Goal: Find specific page/section: Find specific page/section

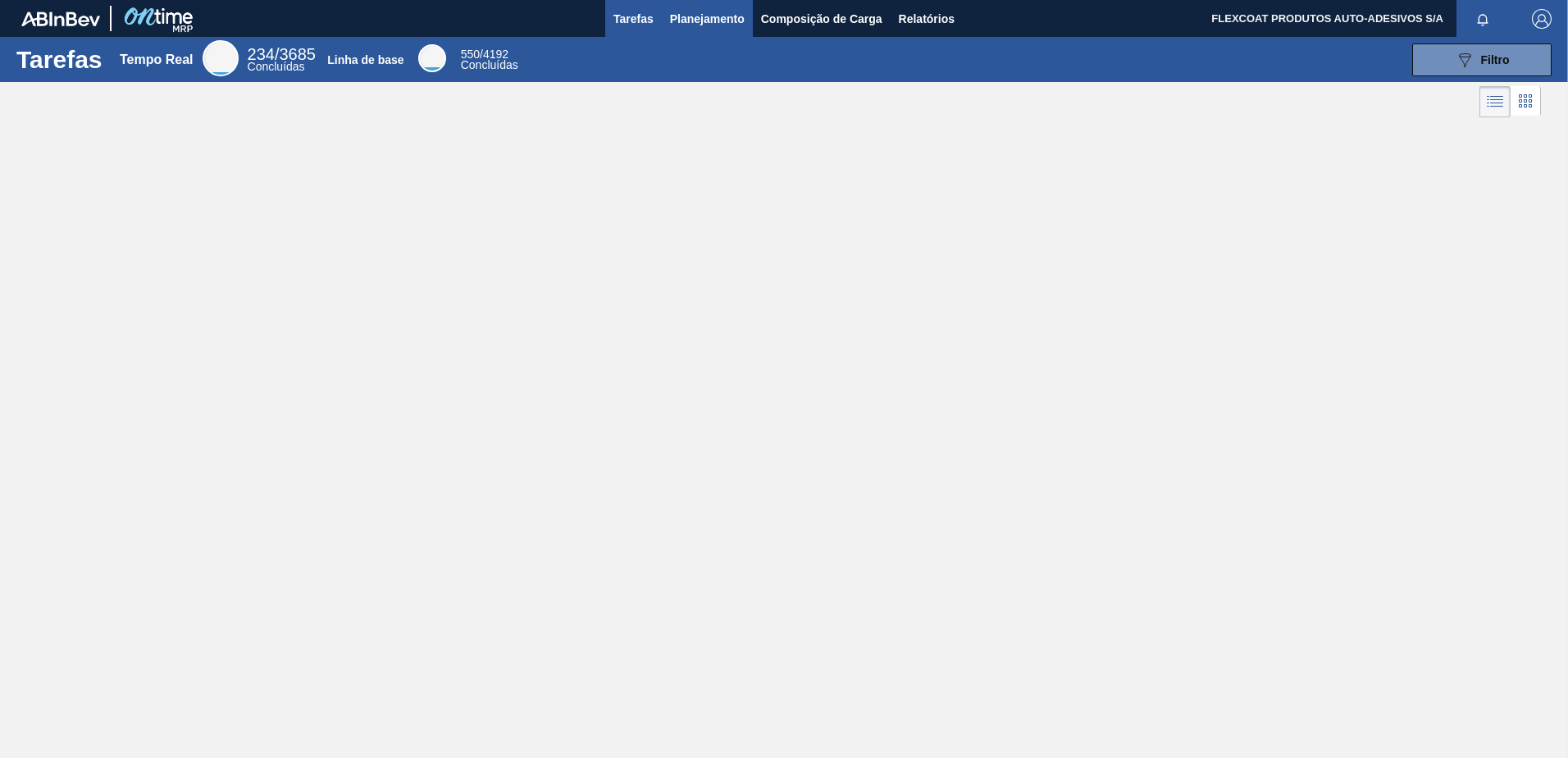
click at [686, 24] on span "Planejamento" at bounding box center [707, 19] width 75 height 20
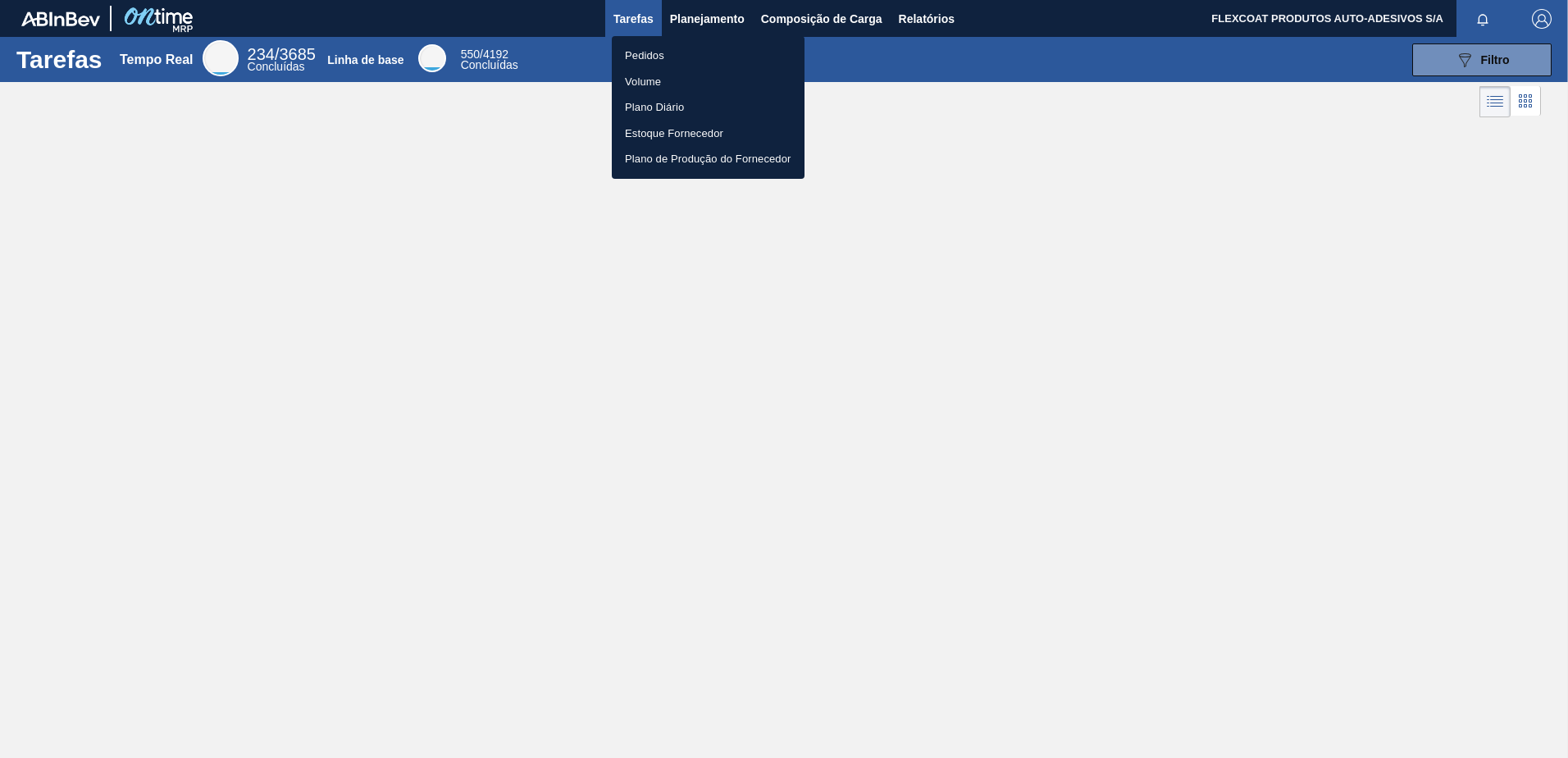
click at [648, 60] on li "Pedidos" at bounding box center [708, 56] width 193 height 27
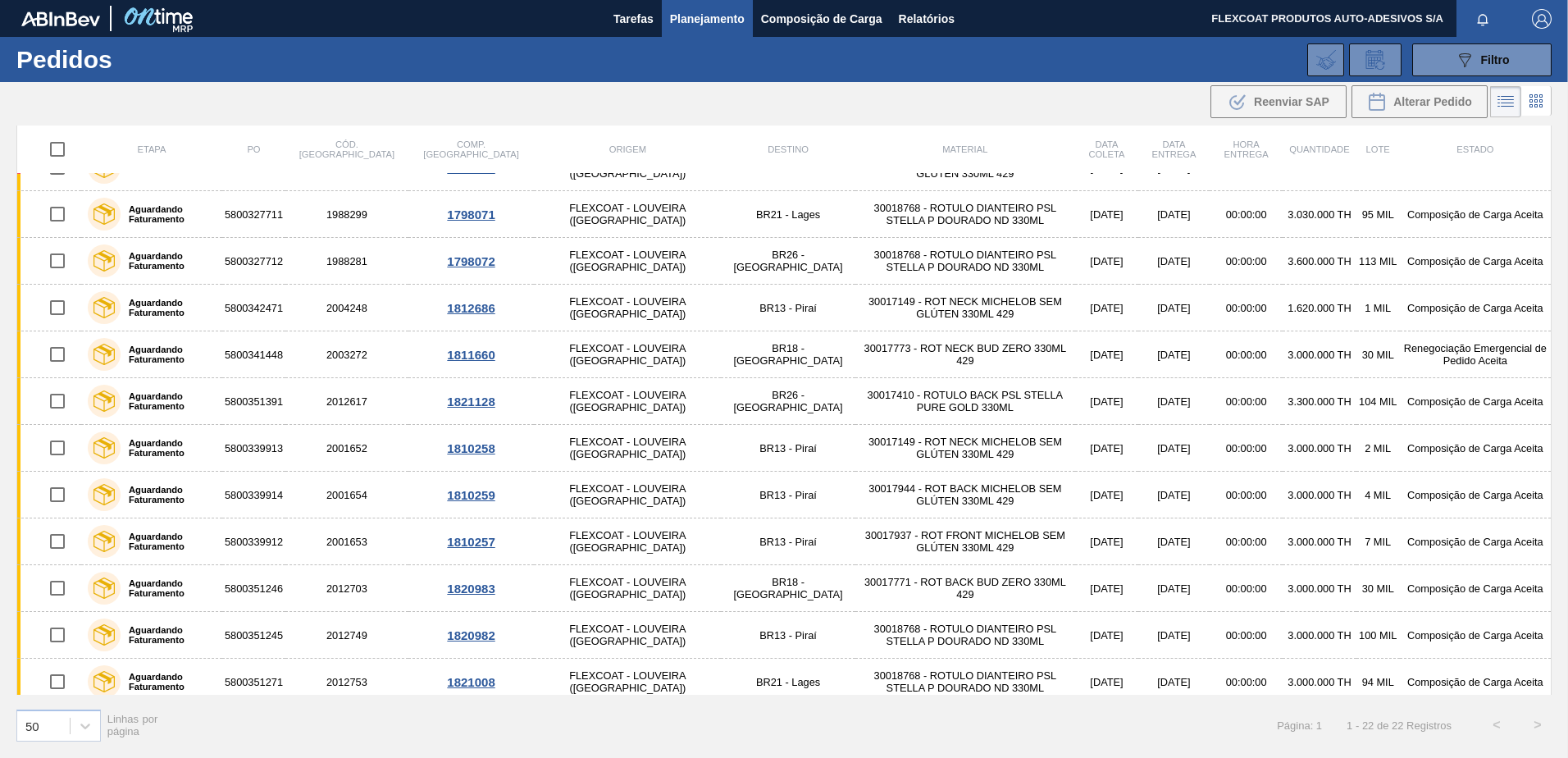
scroll to position [16, 0]
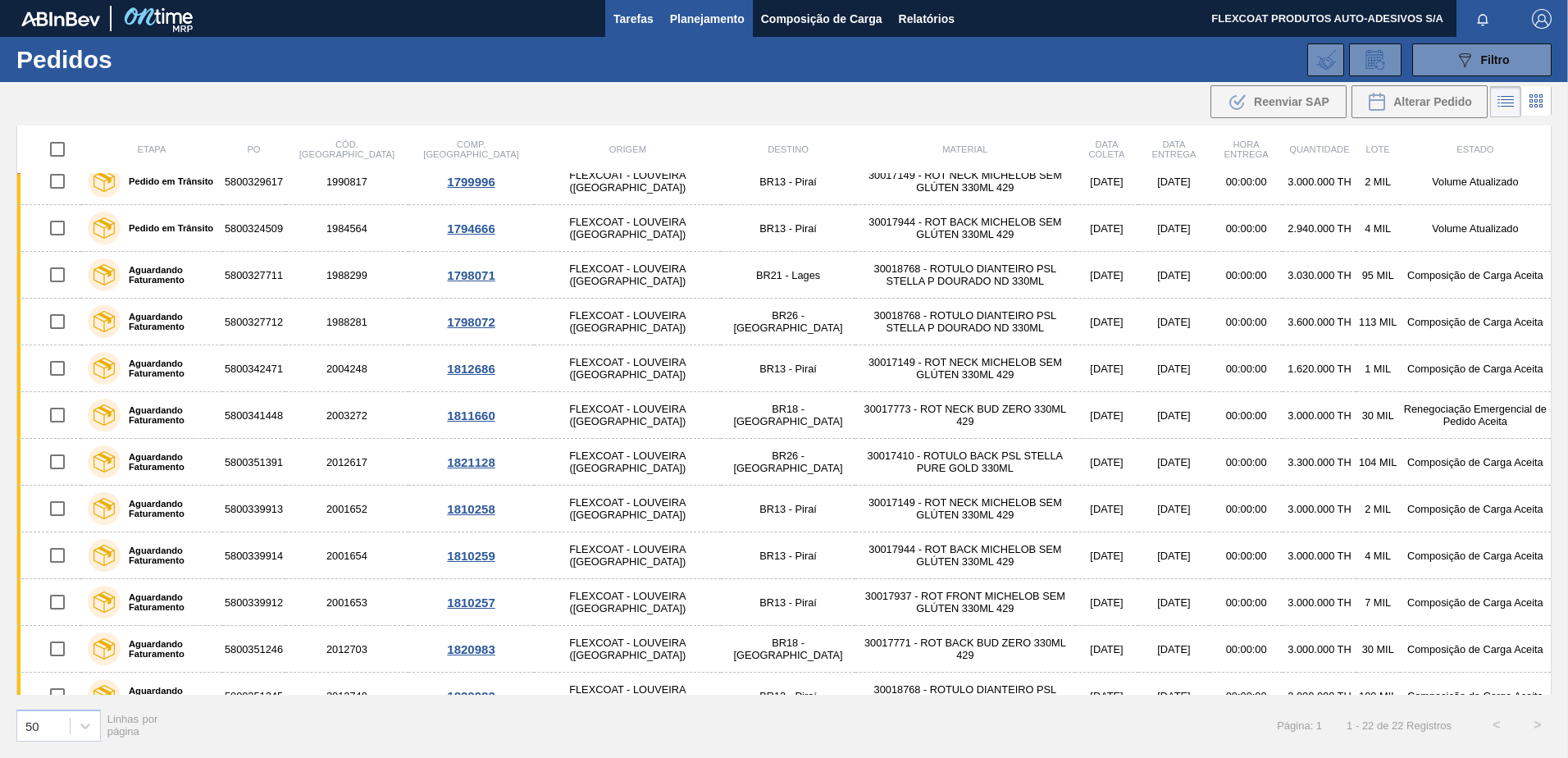
click at [642, 18] on span "Tarefas" at bounding box center [634, 19] width 40 height 20
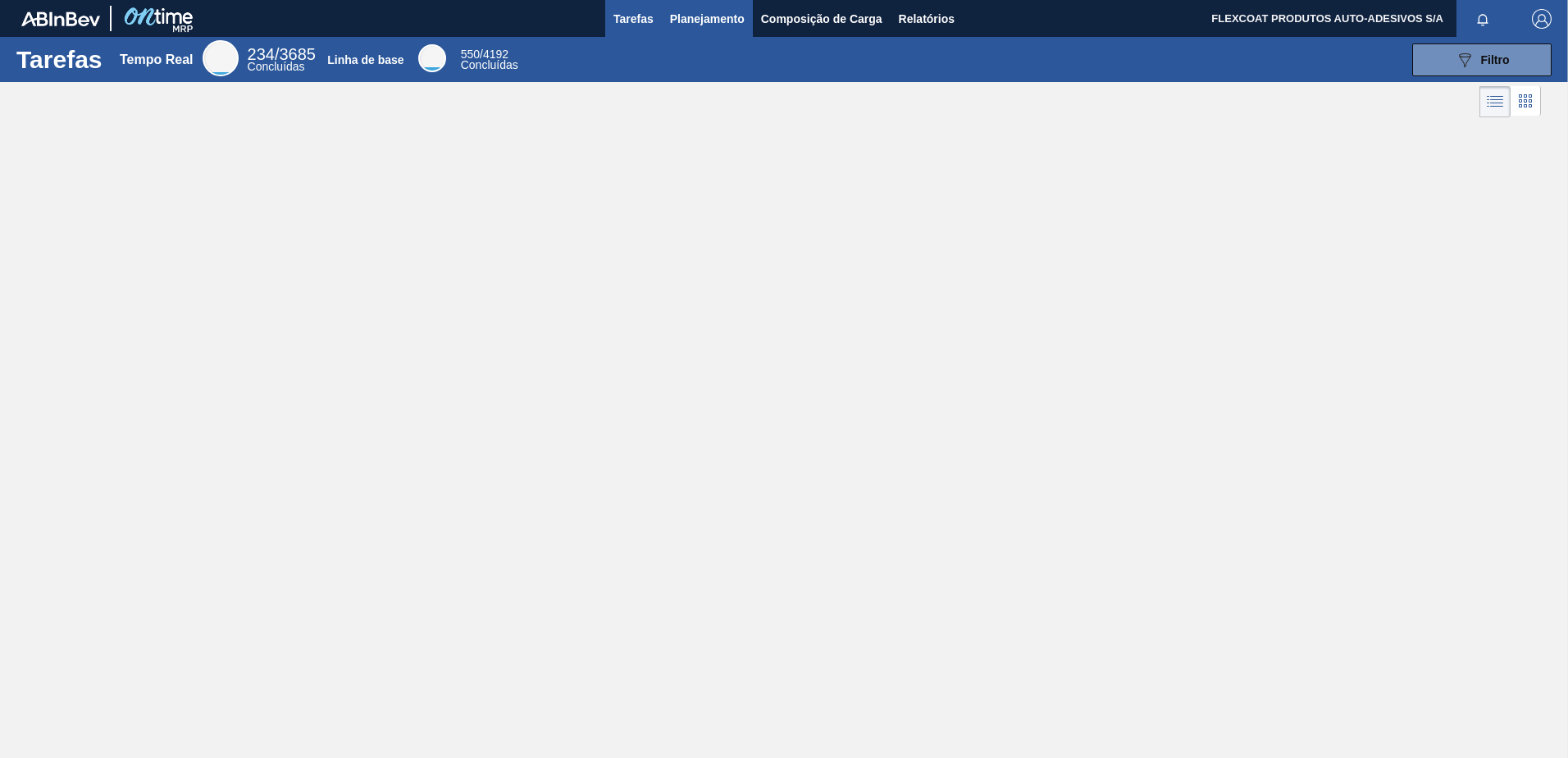
click at [680, 24] on span "Planejamento" at bounding box center [707, 19] width 75 height 20
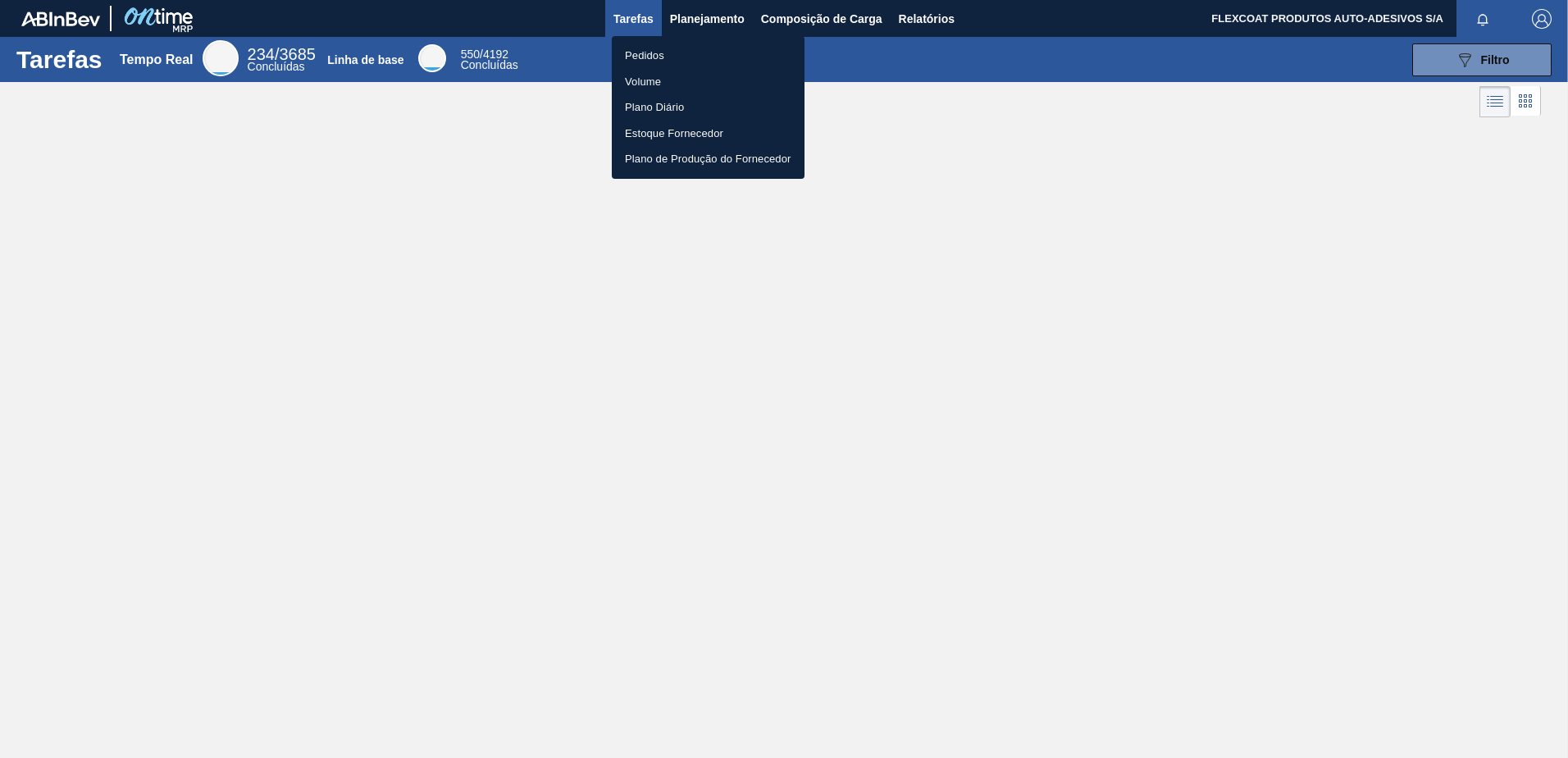
click at [658, 51] on li "Pedidos" at bounding box center [708, 56] width 193 height 27
